Goal: Task Accomplishment & Management: Complete application form

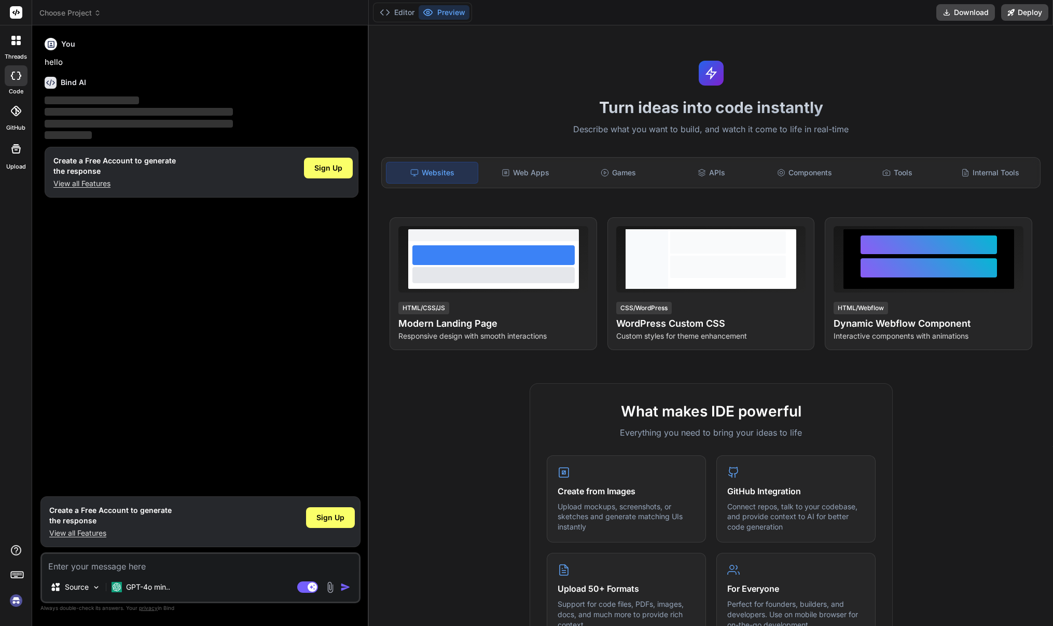
type textarea "x"
click at [328, 167] on span "Sign Up" at bounding box center [328, 168] width 28 height 10
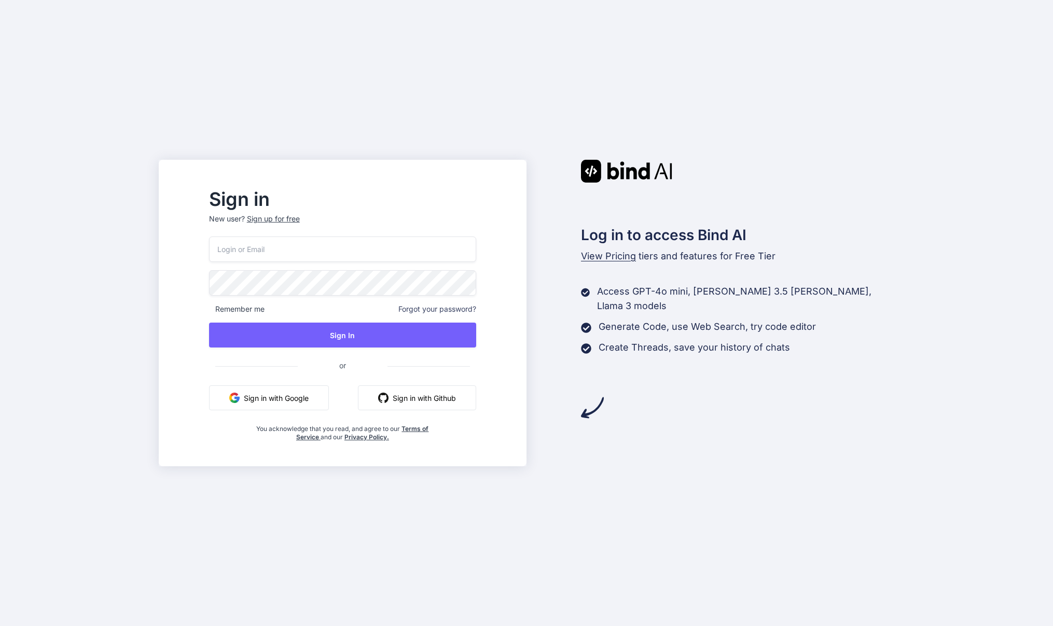
click at [354, 259] on input "email" at bounding box center [342, 248] width 267 height 25
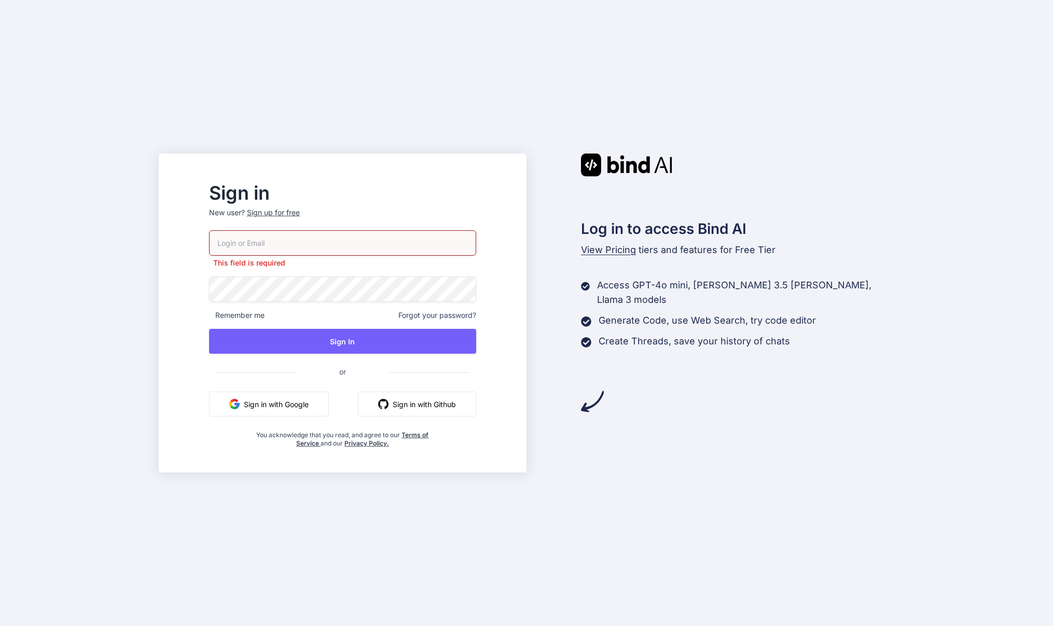
click at [700, 143] on div "Sign in New user? Sign up for free This field is required Remember me Forgot yo…" at bounding box center [526, 313] width 1053 height 626
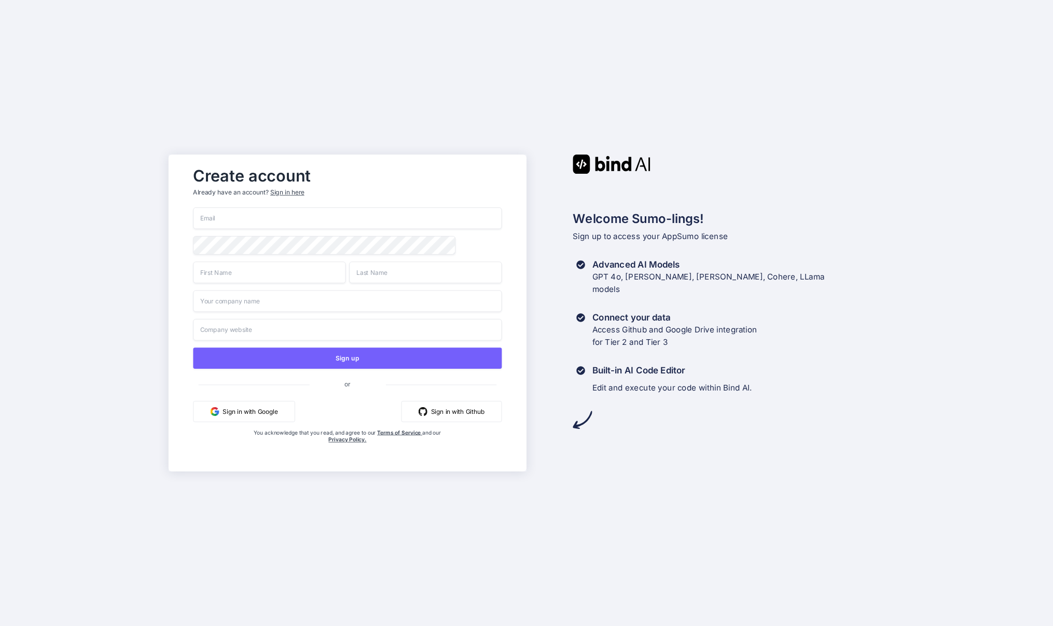
click at [274, 215] on input "email" at bounding box center [347, 218] width 309 height 22
type input "Info@luxfitness.be"
type input "Tom"
type input "Coninx"
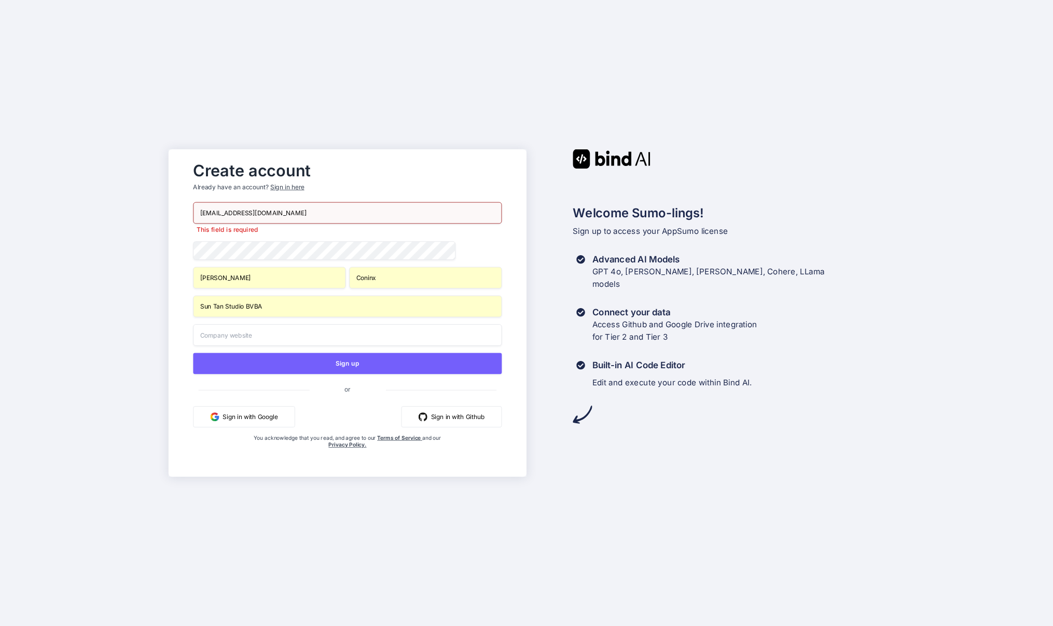
drag, startPoint x: 97, startPoint y: 281, endPoint x: 134, endPoint y: 286, distance: 36.6
click at [97, 281] on div "Create account Already have an account? Sign in here Info@luxfitness.be This fi…" at bounding box center [526, 313] width 1053 height 626
drag, startPoint x: 282, startPoint y: 306, endPoint x: 110, endPoint y: 312, distance: 172.3
click at [110, 312] on div "Create account Already have an account? Sign in here Info@luxfitness.be This fi…" at bounding box center [526, 313] width 1053 height 626
type input "T"
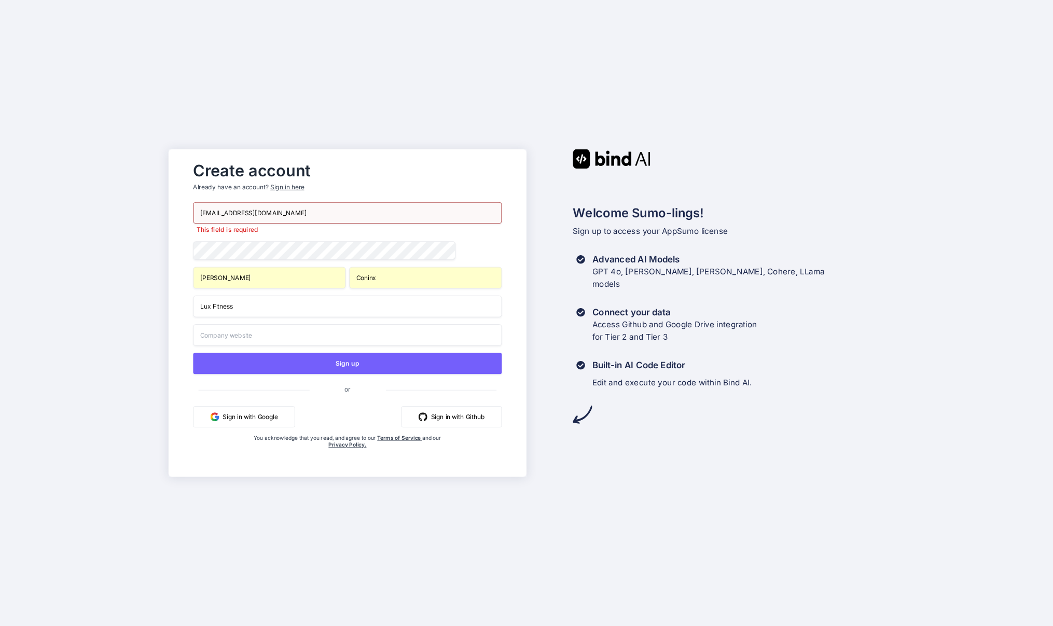
type input "Lux Fitness"
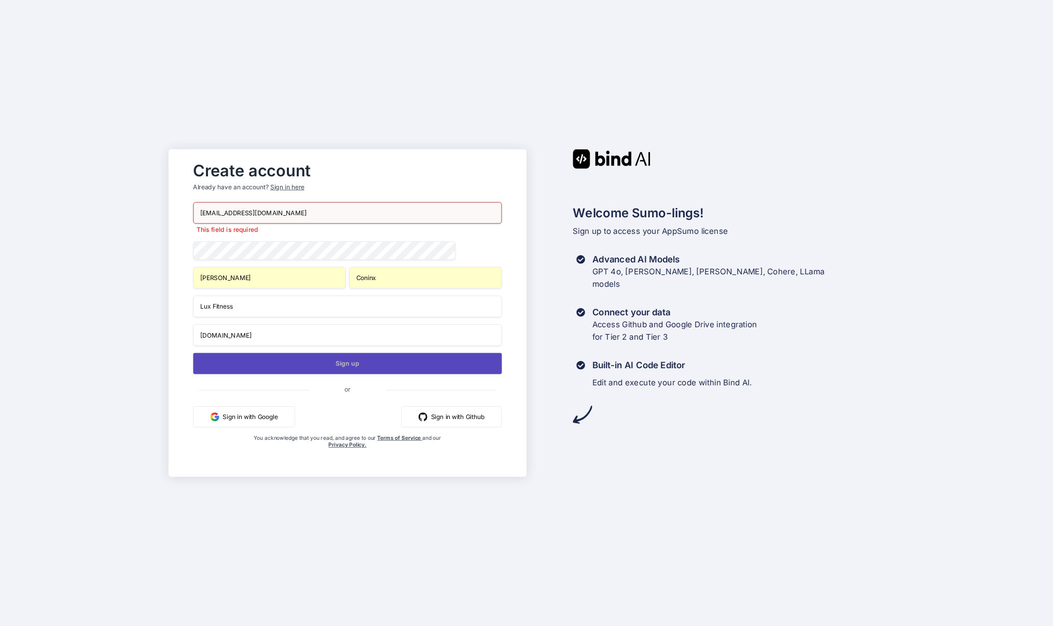
type input "www.luxfitness.be"
click at [370, 365] on button "Sign up" at bounding box center [347, 363] width 309 height 21
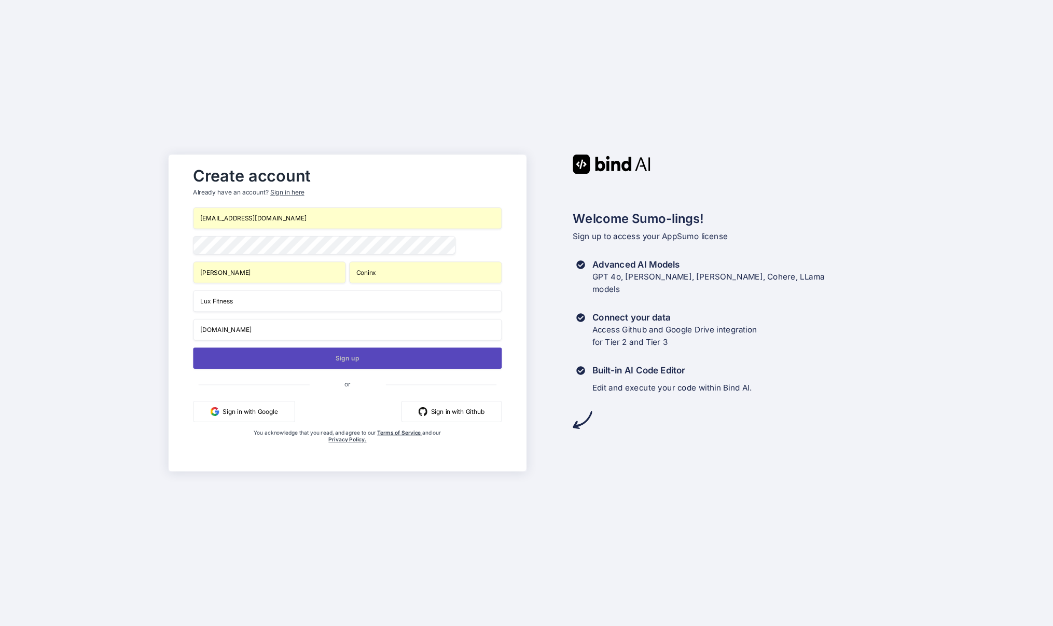
click at [329, 351] on button "Sign up" at bounding box center [347, 357] width 309 height 21
